Goal: Information Seeking & Learning: Find specific fact

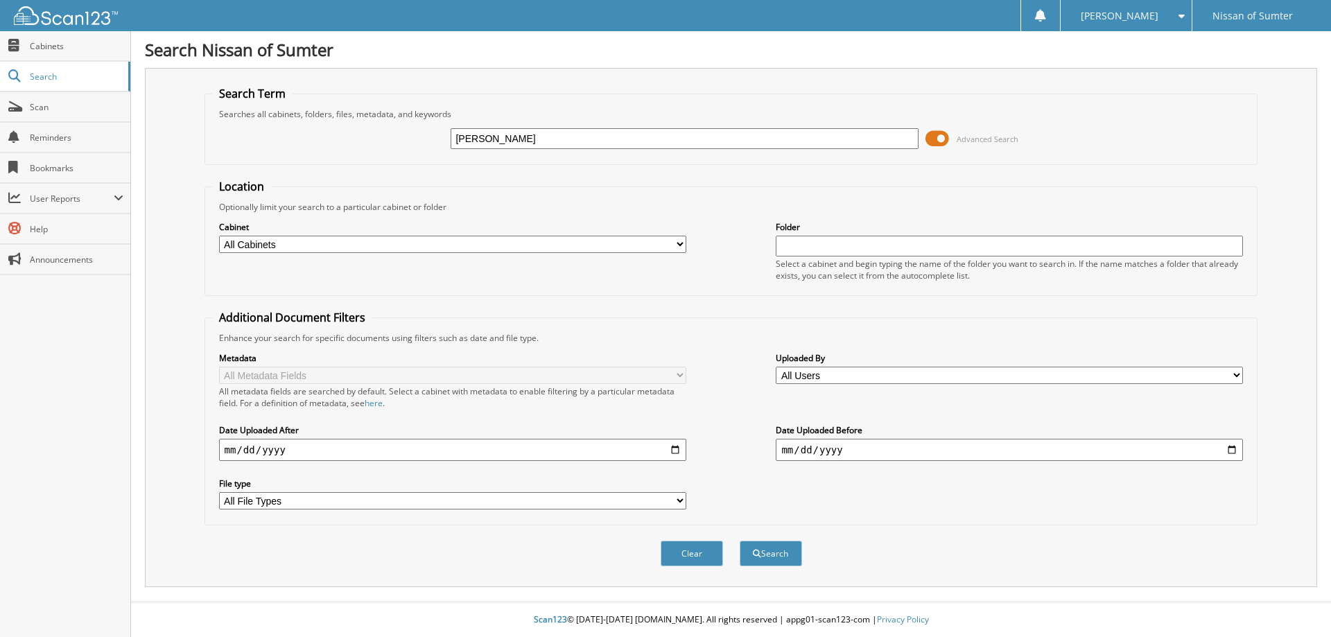
type input "[PERSON_NAME]"
click at [941, 140] on span at bounding box center [937, 138] width 24 height 21
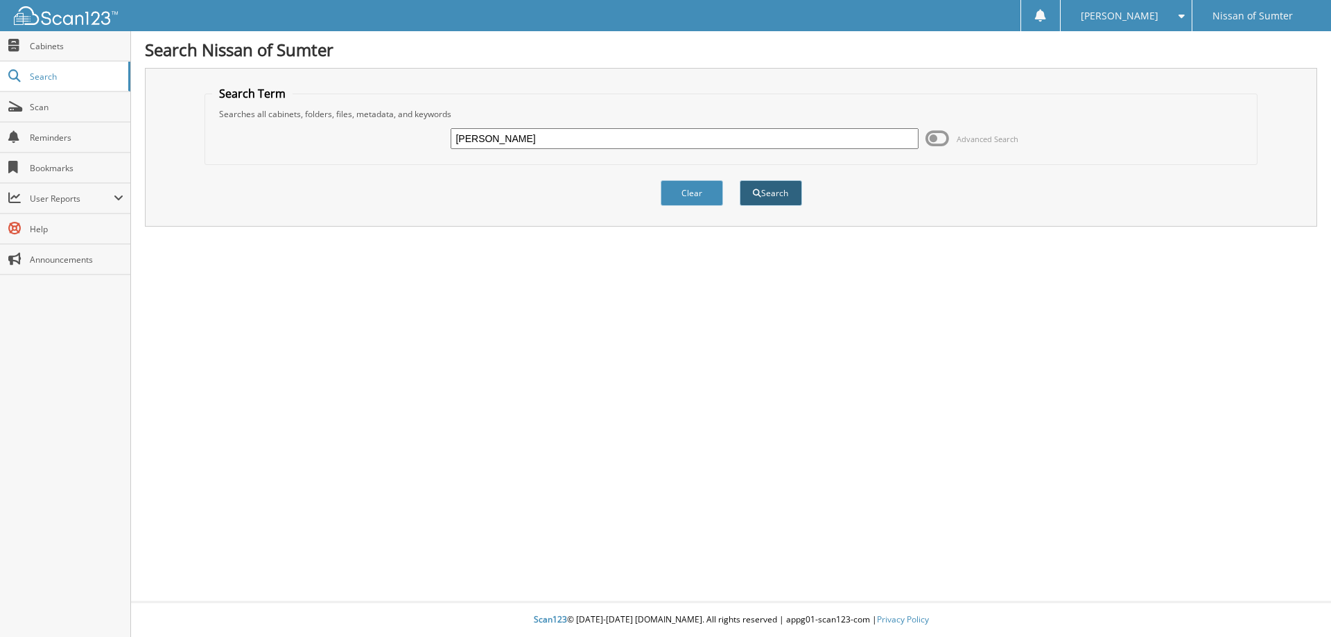
click at [786, 196] on button "Search" at bounding box center [771, 193] width 62 height 26
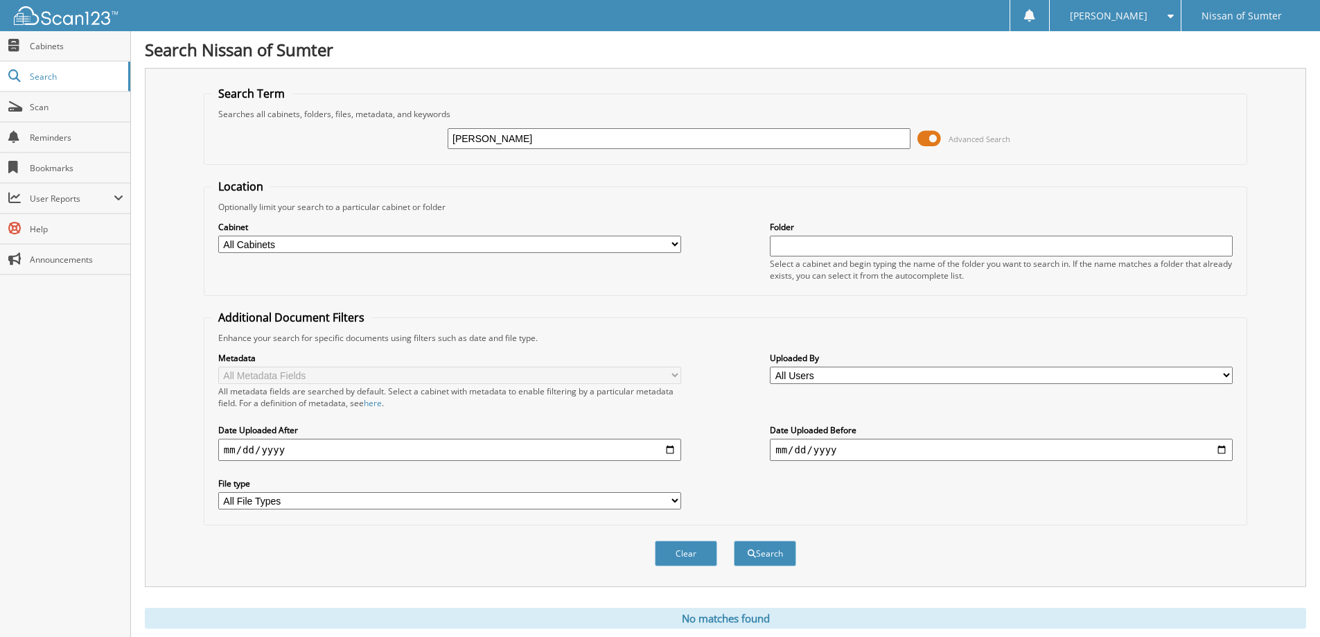
click at [933, 132] on span at bounding box center [930, 138] width 24 height 21
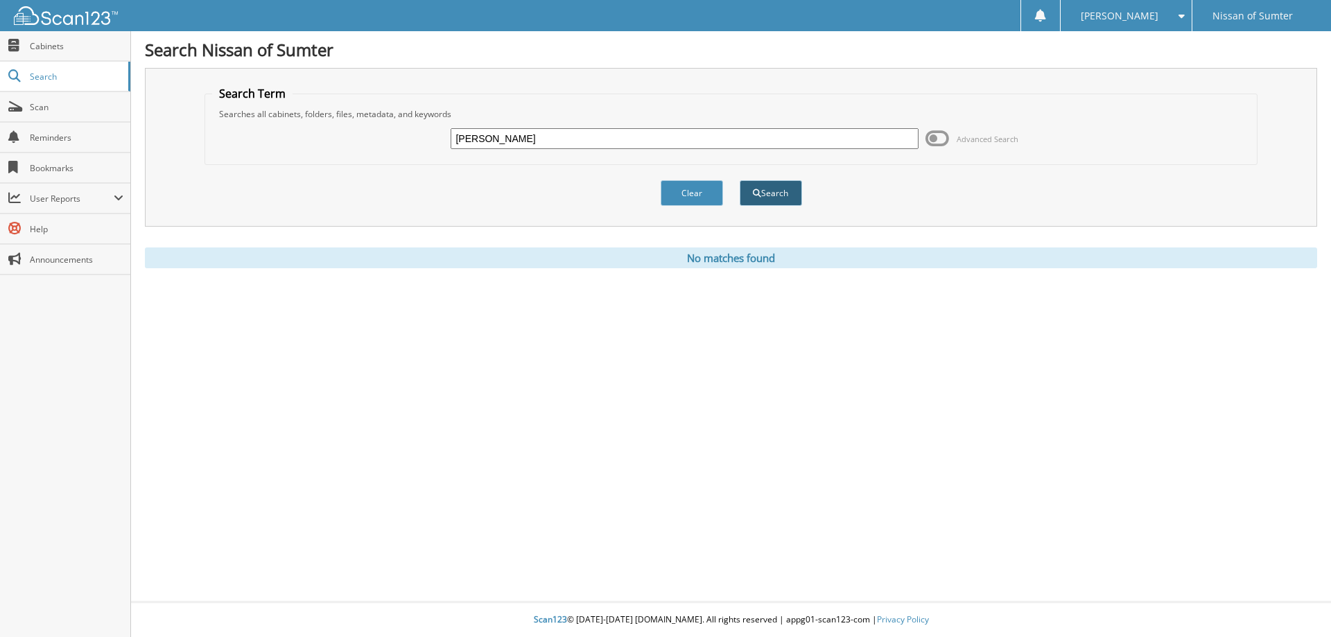
click at [787, 197] on button "Search" at bounding box center [771, 193] width 62 height 26
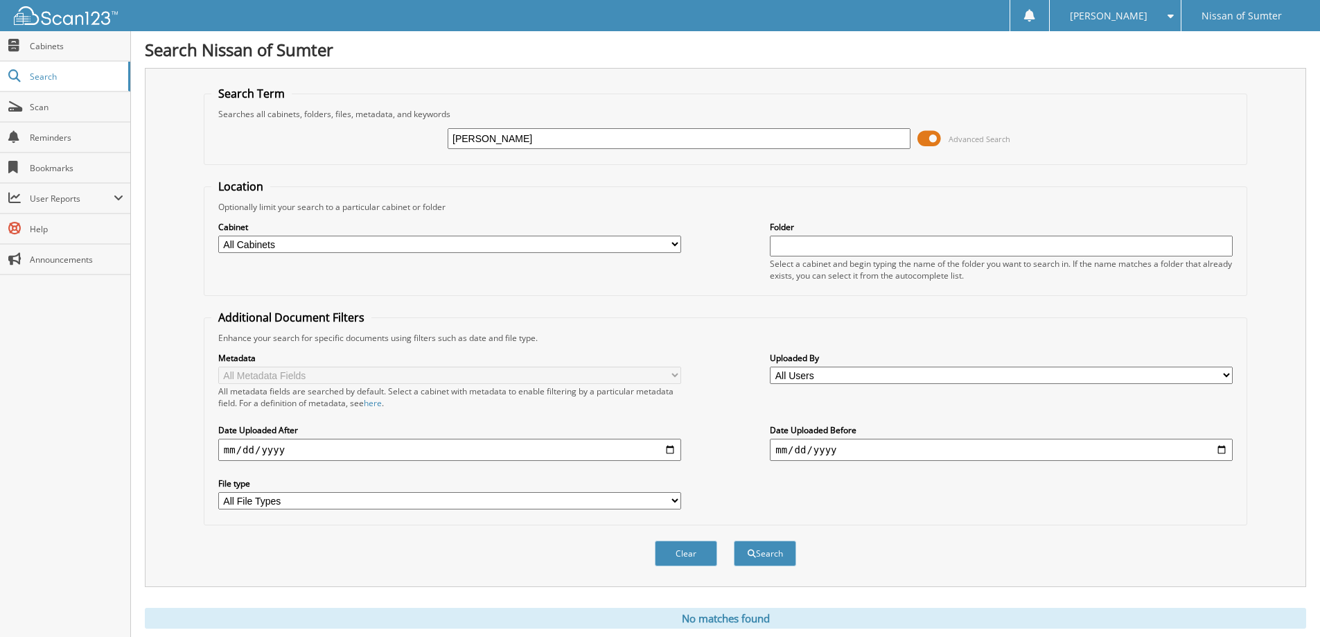
drag, startPoint x: 517, startPoint y: 138, endPoint x: 397, endPoint y: 138, distance: 119.9
click at [397, 138] on div "yong chae Advanced Search" at bounding box center [725, 138] width 1029 height 37
click at [562, 132] on input "yong chae" at bounding box center [679, 138] width 463 height 21
drag, startPoint x: 509, startPoint y: 143, endPoint x: 438, endPoint y: 143, distance: 70.7
click at [438, 143] on div "yong chae Advanced Search" at bounding box center [725, 138] width 1029 height 37
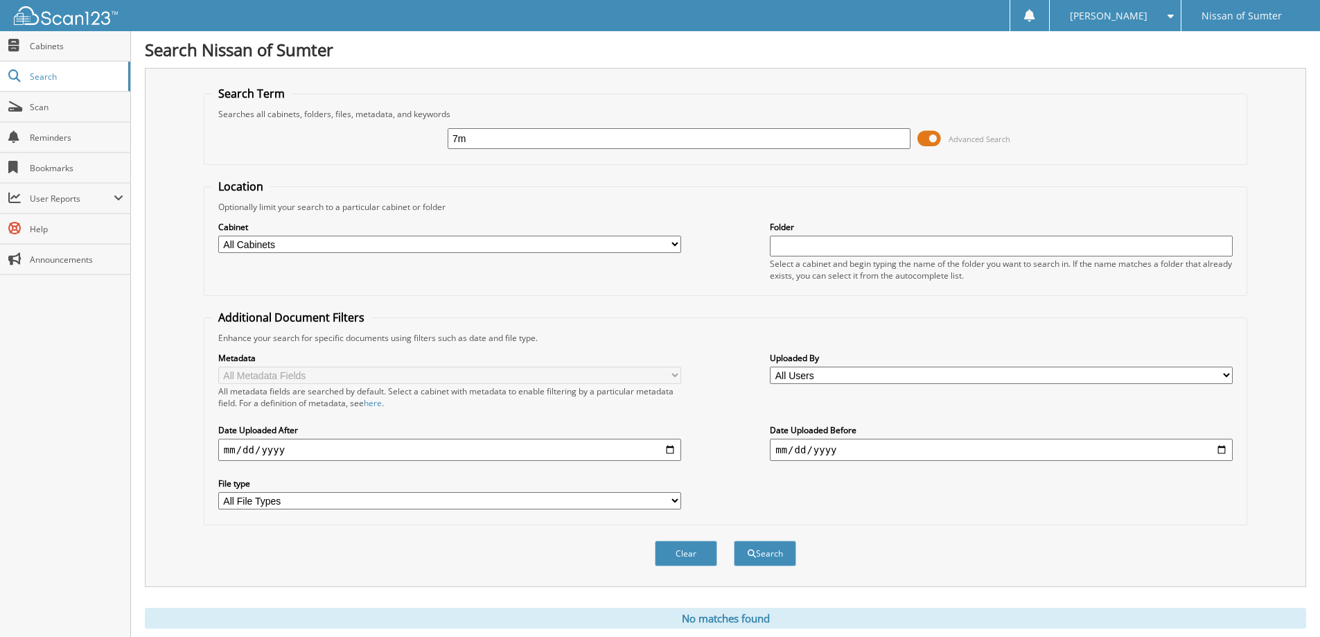
type input "7"
click at [516, 141] on input "3N1CP5BV35L482289" at bounding box center [679, 138] width 463 height 21
type input "[US_VEHICLE_IDENTIFICATION_NUMBER]"
click at [786, 553] on button "Search" at bounding box center [765, 554] width 62 height 26
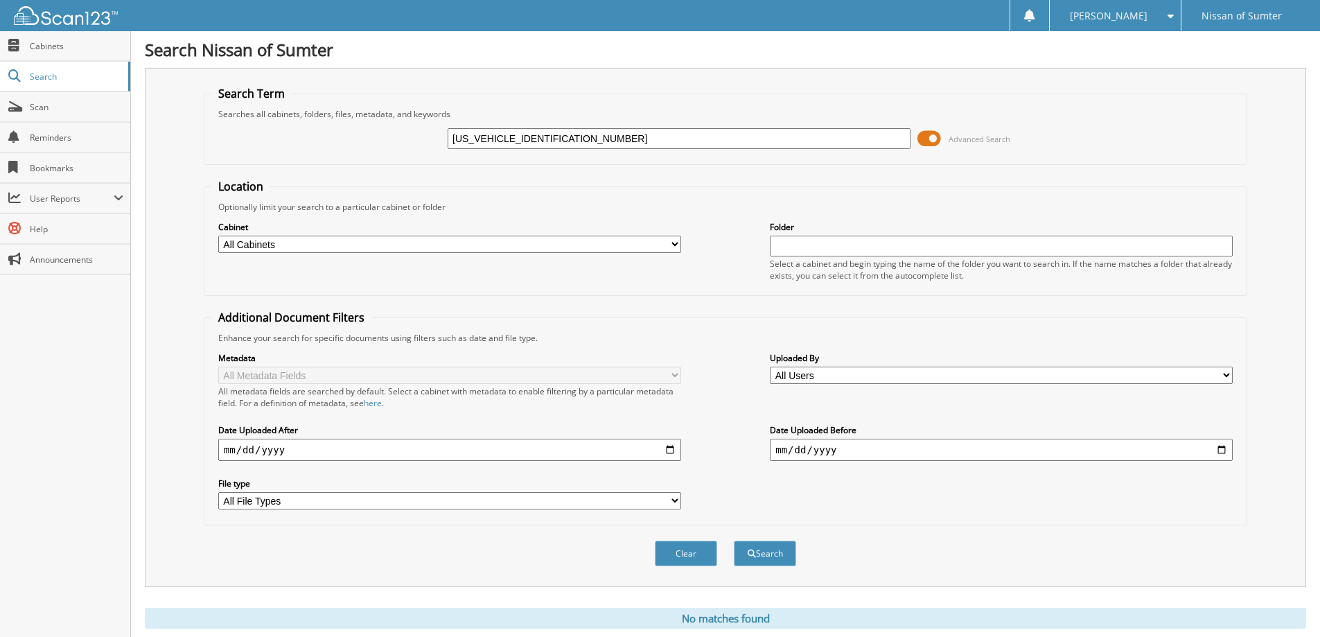
click at [929, 137] on span at bounding box center [930, 138] width 24 height 21
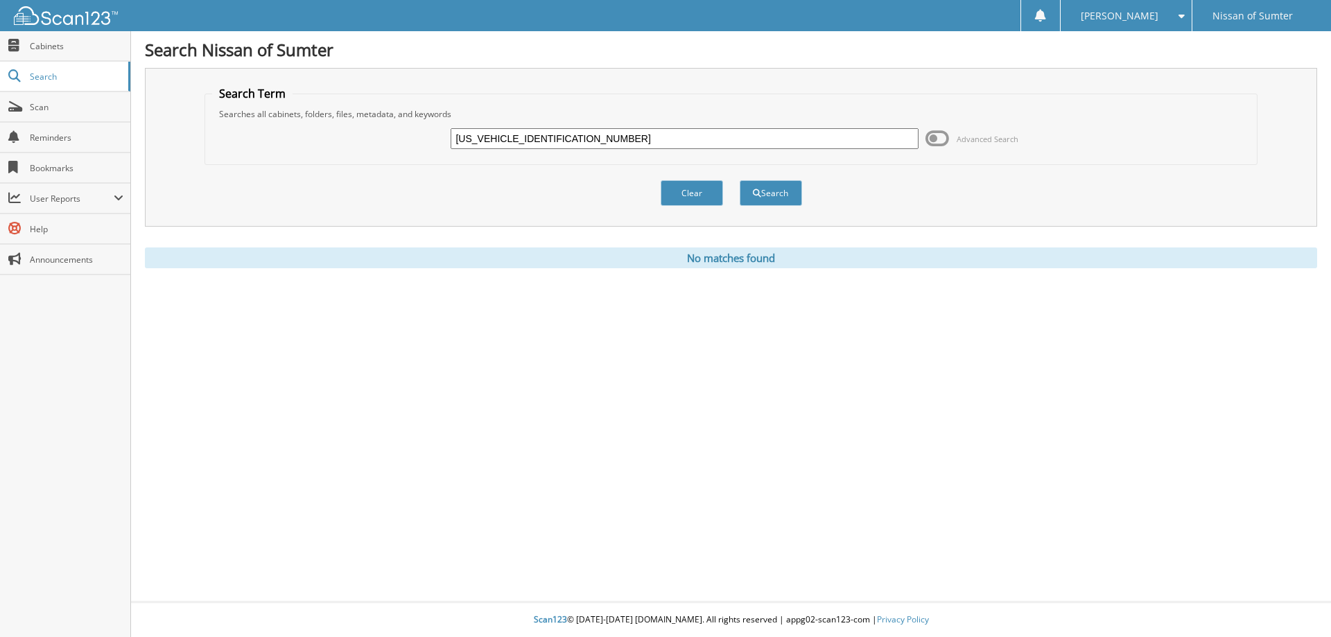
drag, startPoint x: 566, startPoint y: 135, endPoint x: 446, endPoint y: 139, distance: 120.7
click at [446, 139] on div "[US_VEHICLE_IDENTIFICATION_NUMBER] Advanced Search" at bounding box center [731, 138] width 1038 height 37
click at [512, 140] on input "[US_VEHICLE_IDENTIFICATION_NUMBER]" at bounding box center [684, 138] width 467 height 21
drag, startPoint x: 509, startPoint y: 141, endPoint x: 390, endPoint y: 142, distance: 119.9
click at [390, 141] on div "[US_VEHICLE_IDENTIFICATION_NUMBER] Advanced Search" at bounding box center [731, 138] width 1038 height 37
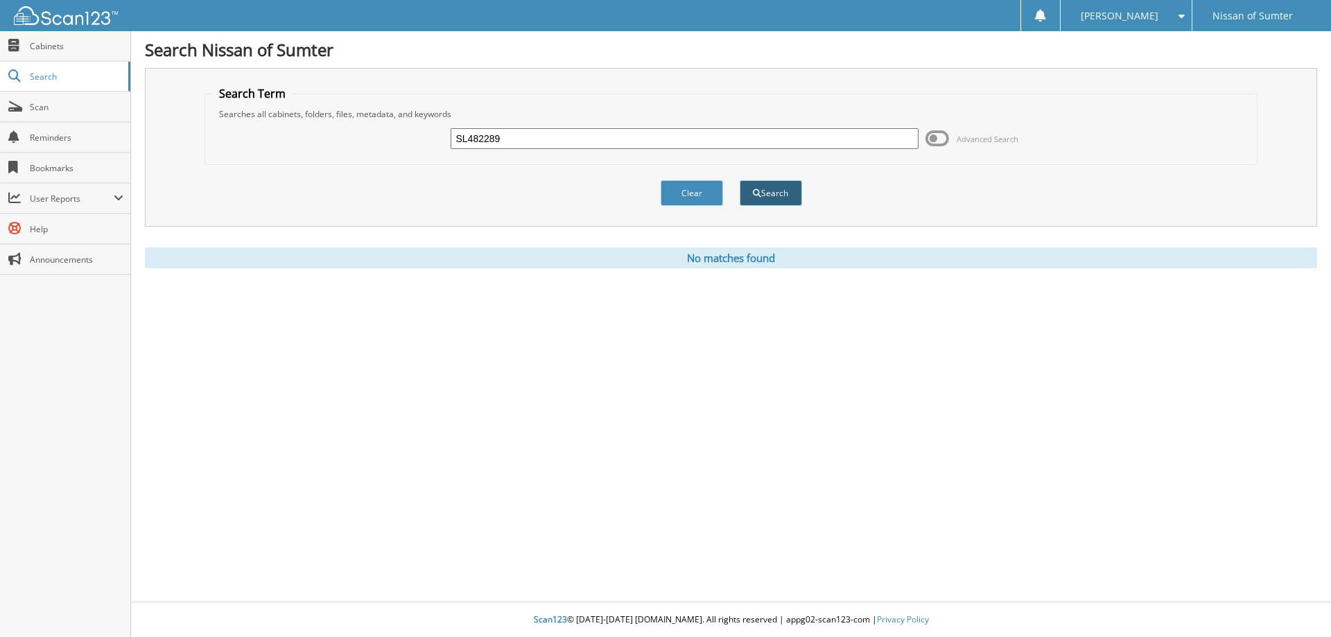
type input "SL482289"
click at [760, 195] on button "Search" at bounding box center [771, 193] width 62 height 26
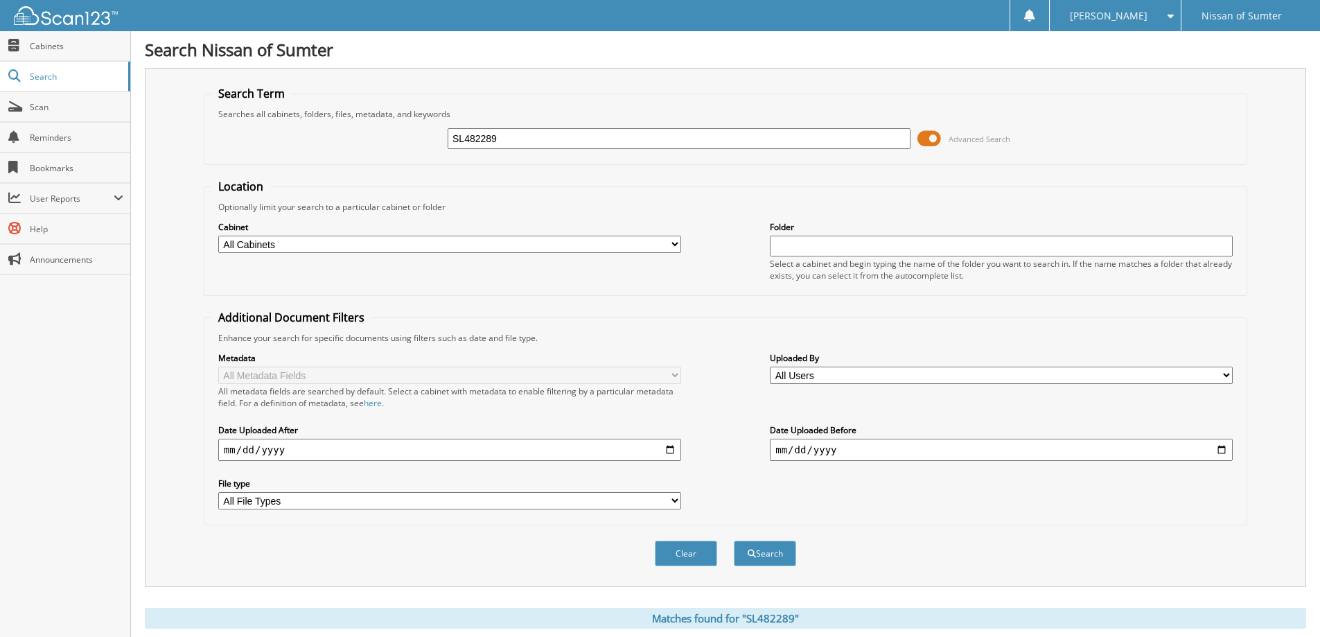
click at [936, 140] on span at bounding box center [930, 138] width 24 height 21
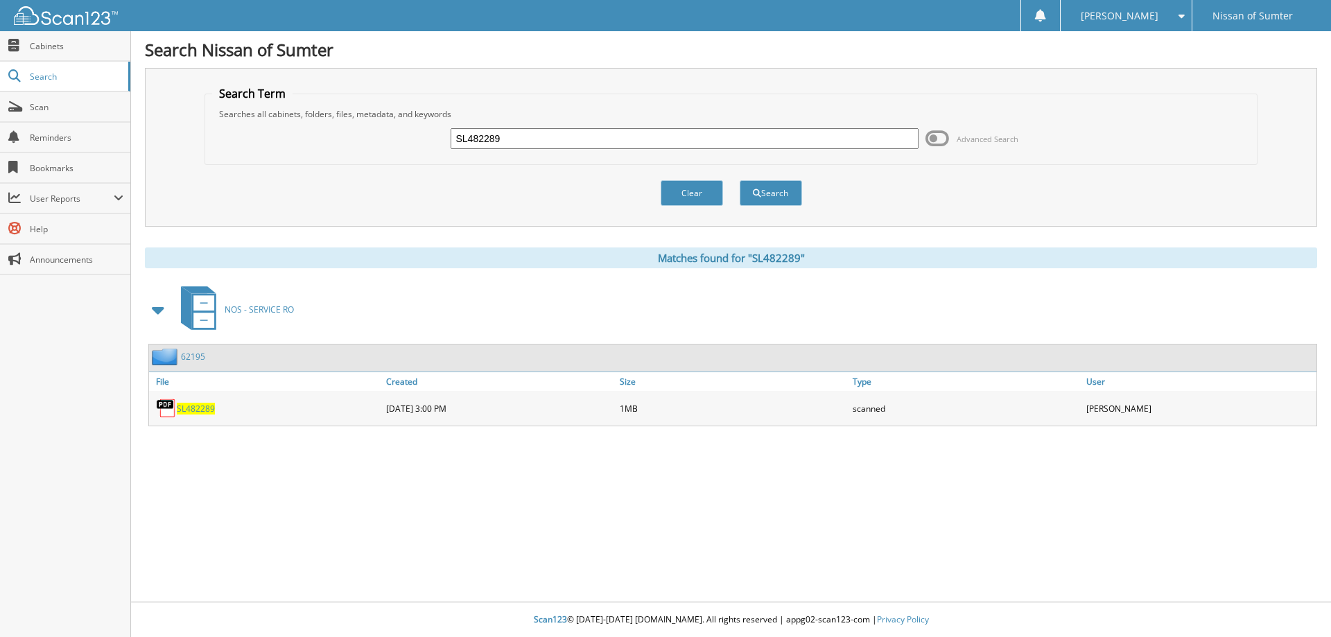
click at [192, 412] on span "SL482289" at bounding box center [196, 409] width 38 height 12
